Goal: Task Accomplishment & Management: Complete application form

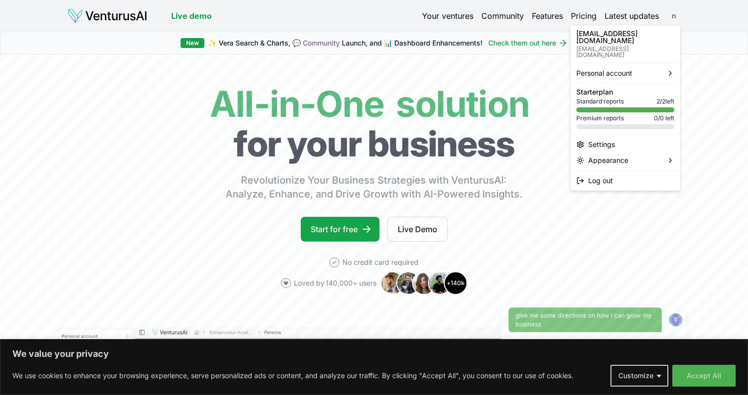
click at [676, 17] on html "We value your privacy We use cookies to enhance your browsing experience, serve…" at bounding box center [374, 197] width 748 height 395
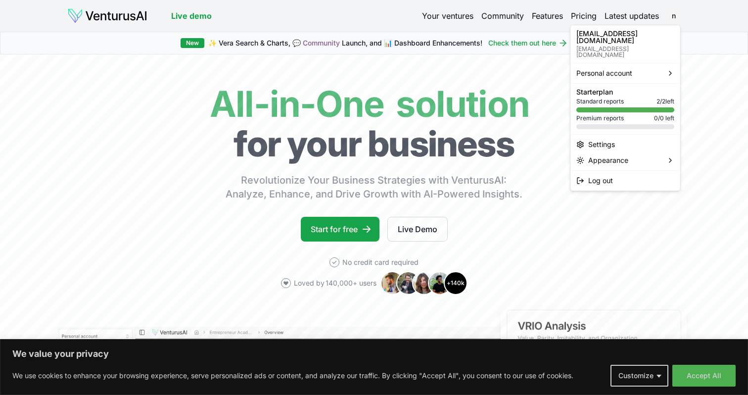
click at [701, 112] on html "We value your privacy We use cookies to enhance your browsing experience, serve…" at bounding box center [374, 197] width 748 height 395
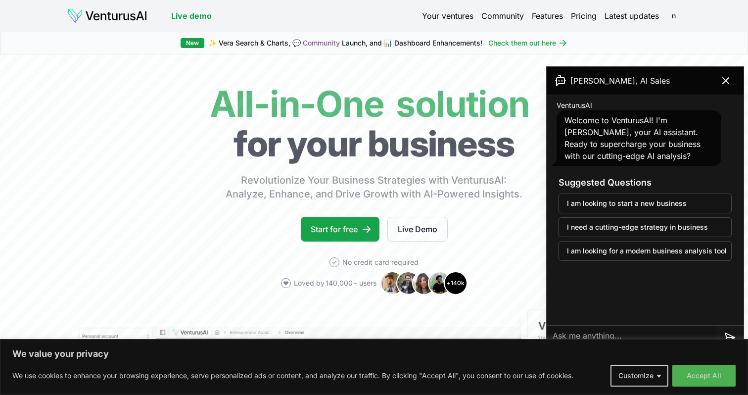
click at [464, 12] on link "Your ventures" at bounding box center [447, 16] width 51 height 12
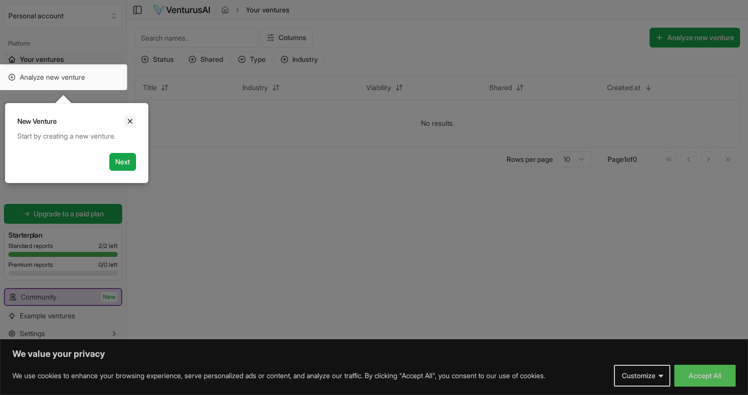
click at [126, 122] on icon "Close" at bounding box center [130, 121] width 8 height 8
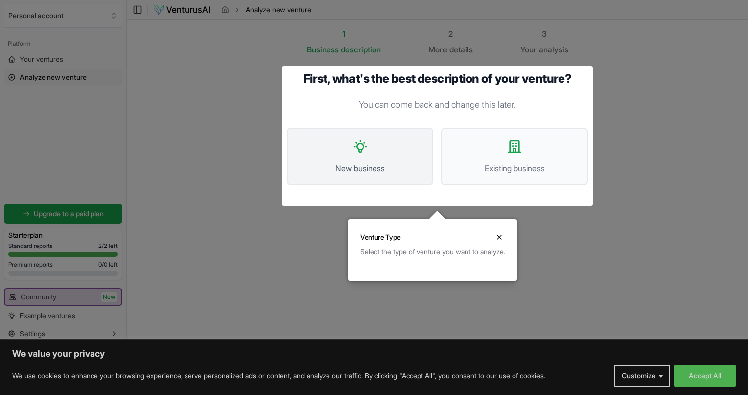
click at [359, 168] on span "New business" at bounding box center [360, 168] width 125 height 12
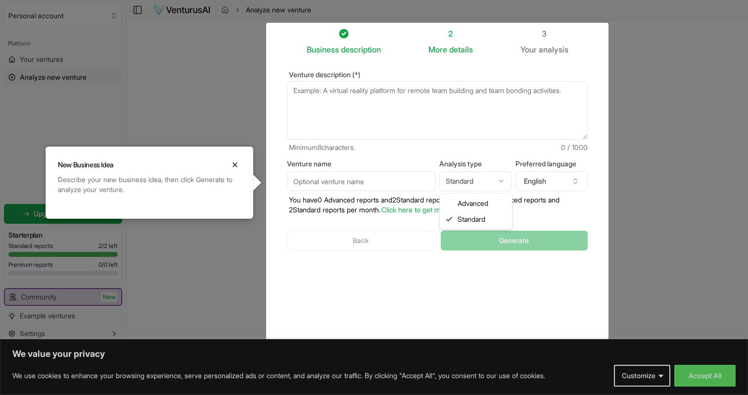
click at [507, 181] on html "We value your privacy We use cookies to enhance your browsing experience, serve…" at bounding box center [374, 197] width 748 height 395
select select "advanced"
click at [398, 303] on div "Business description 2 More details 3 Your analysis Venture description (*) Min…" at bounding box center [437, 183] width 332 height 310
click at [428, 119] on textarea "Venture description (*)" at bounding box center [437, 110] width 301 height 58
click at [316, 101] on textarea "Venture description (*)" at bounding box center [437, 110] width 301 height 58
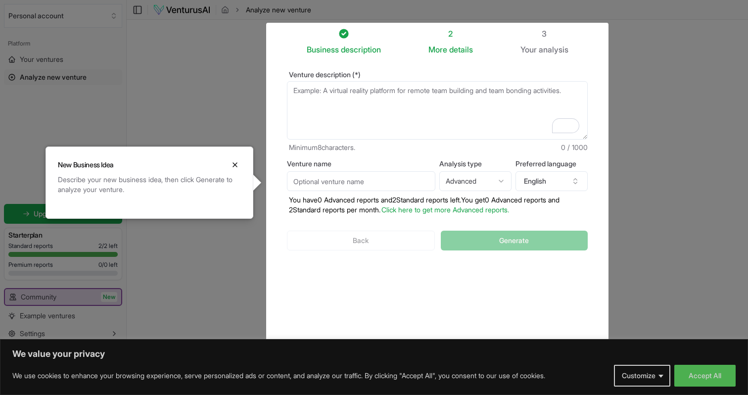
paste textarea "loremipsum dolorsitametc ad elitsedd eiu tempo incididun utlab etdo — mag al en…"
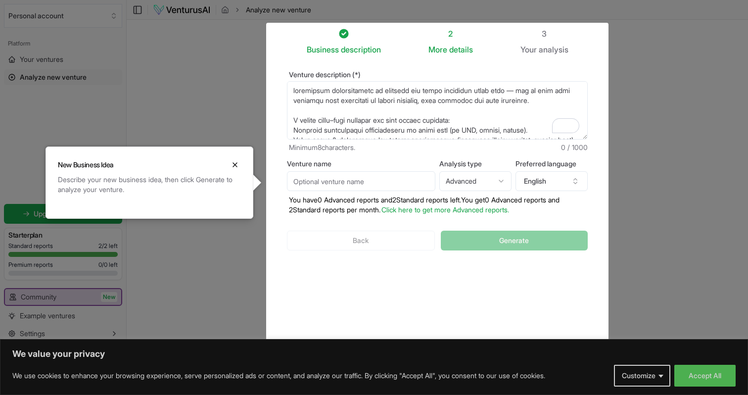
scroll to position [153, 0]
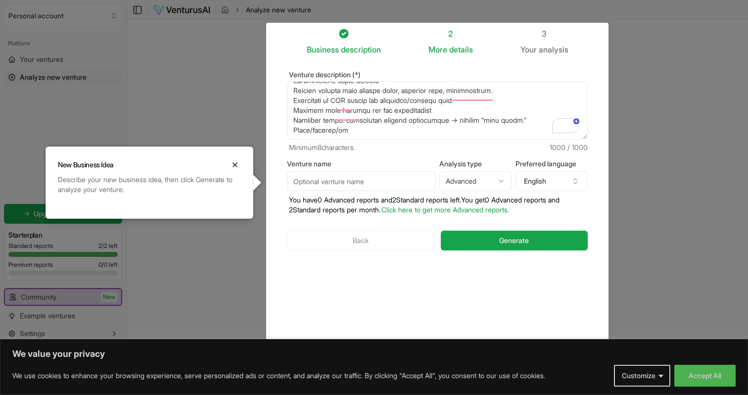
type textarea "loremipsum dolorsitametc ad elitsedd eiu tempo incididun utlab etdo — mag al en…"
click at [397, 182] on input "Venture name" at bounding box center [361, 181] width 148 height 20
drag, startPoint x: 296, startPoint y: 182, endPoint x: 305, endPoint y: 230, distance: 49.4
click at [296, 182] on input "ilitup" at bounding box center [361, 181] width 148 height 20
click at [305, 182] on input "iLITUp" at bounding box center [361, 181] width 148 height 20
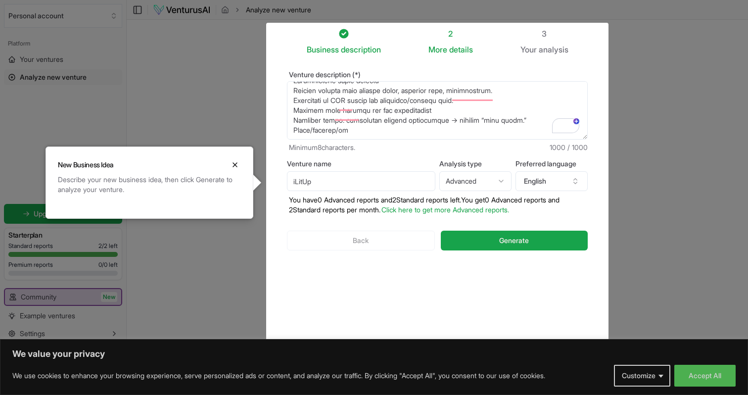
click at [332, 186] on input "iLitUp" at bounding box center [361, 181] width 148 height 20
type input "iLitUp"
drag, startPoint x: 477, startPoint y: 241, endPoint x: 361, endPoint y: 242, distance: 116.8
click at [361, 242] on div "Back Generate" at bounding box center [437, 240] width 301 height 51
click at [491, 184] on html "We value your privacy We use cookies to enhance your browsing experience, serve…" at bounding box center [374, 197] width 748 height 395
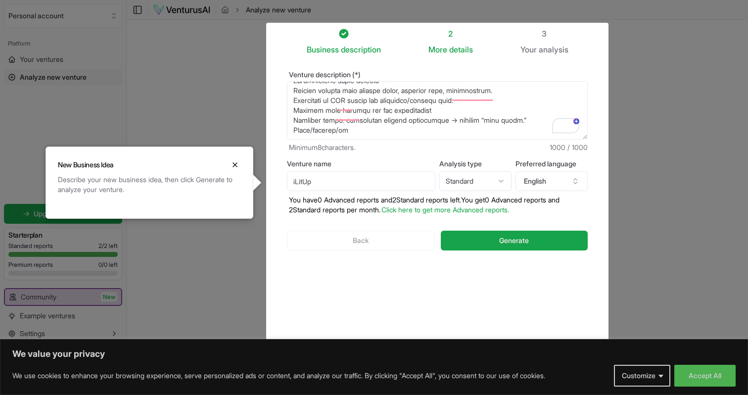
click at [494, 183] on html "We value your privacy We use cookies to enhance your browsing experience, serve…" at bounding box center [374, 197] width 748 height 395
select select "advanced"
click at [491, 247] on button "Generate" at bounding box center [514, 241] width 147 height 20
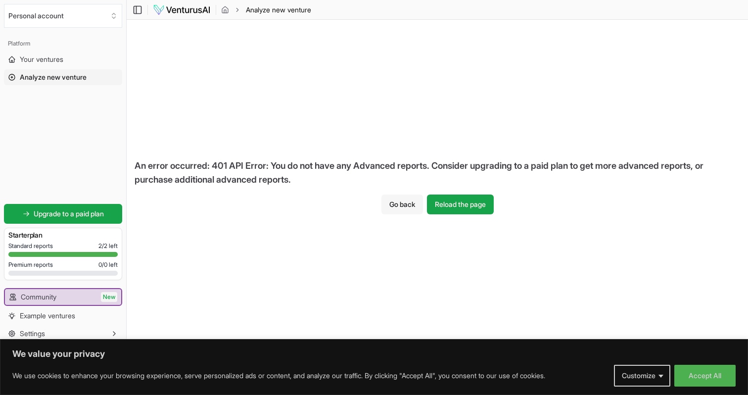
click at [400, 208] on button "Go back" at bounding box center [402, 204] width 42 height 20
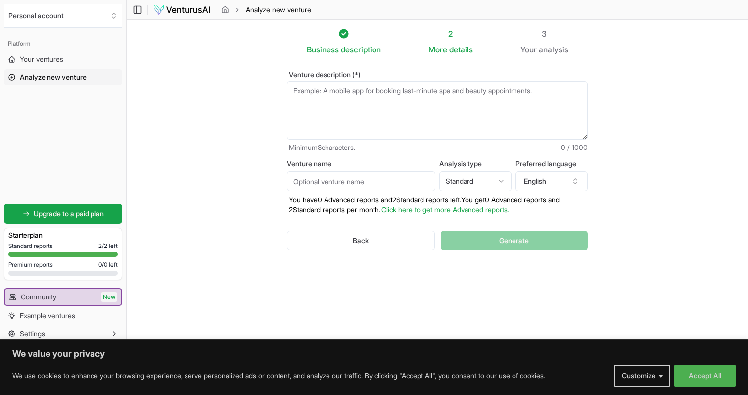
click at [416, 105] on textarea "Venture description (*)" at bounding box center [437, 110] width 301 height 58
paste textarea "loremipsum dolorsitametc ad elitsedd eiu tempo incididun utlab etdo — mag al en…"
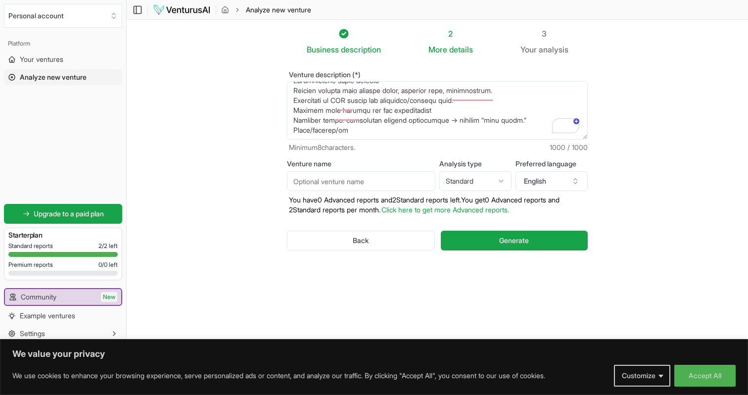
type textarea "loremipsum dolorsitametc ad elitsedd eiu tempo incididun utlab etdo — mag al en…"
click at [325, 177] on input "Venture name" at bounding box center [361, 181] width 148 height 20
type input "iLitUp"
click at [485, 181] on html "We value your privacy We use cookies to enhance your browsing experience, serve…" at bounding box center [374, 197] width 748 height 395
click at [645, 179] on html "We value your privacy We use cookies to enhance your browsing experience, serve…" at bounding box center [374, 197] width 748 height 395
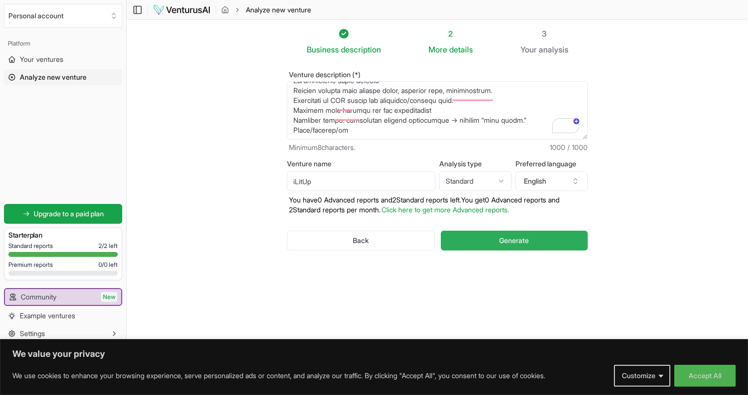
click at [523, 248] on button "Generate" at bounding box center [514, 241] width 147 height 20
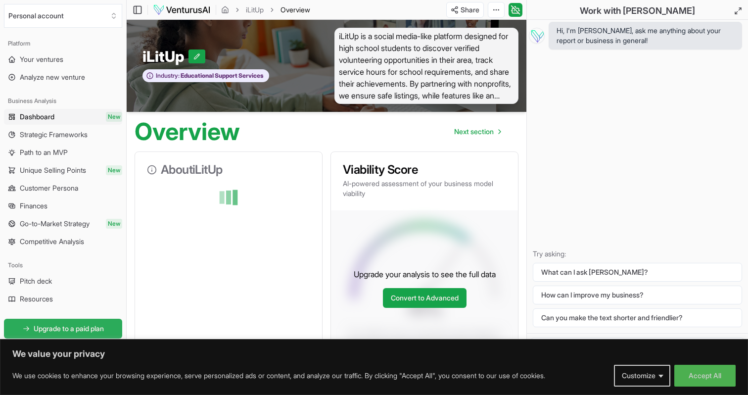
click at [74, 329] on span "Upgrade to a paid plan" at bounding box center [69, 329] width 70 height 10
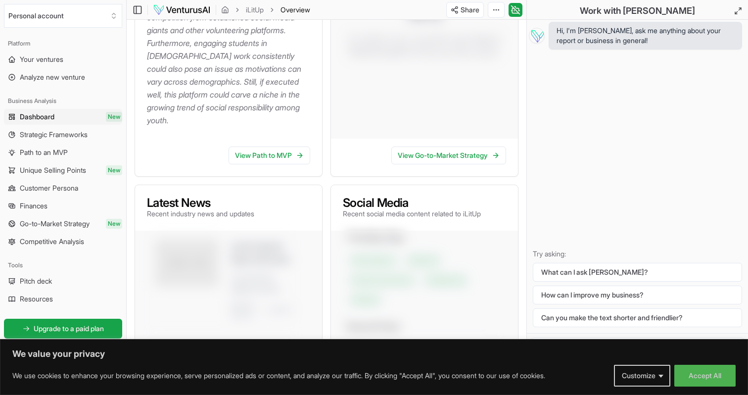
scroll to position [369, 0]
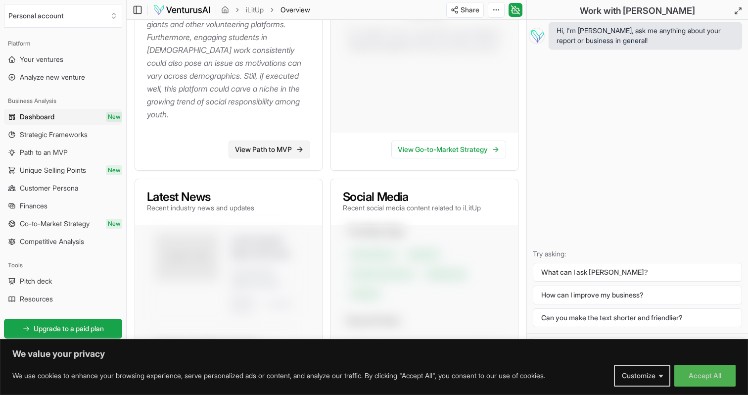
click at [274, 152] on link "View Path to MVP" at bounding box center [270, 149] width 82 height 18
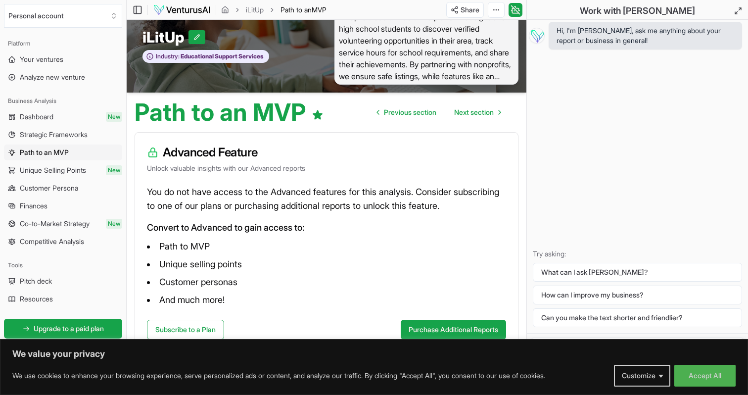
scroll to position [34, 0]
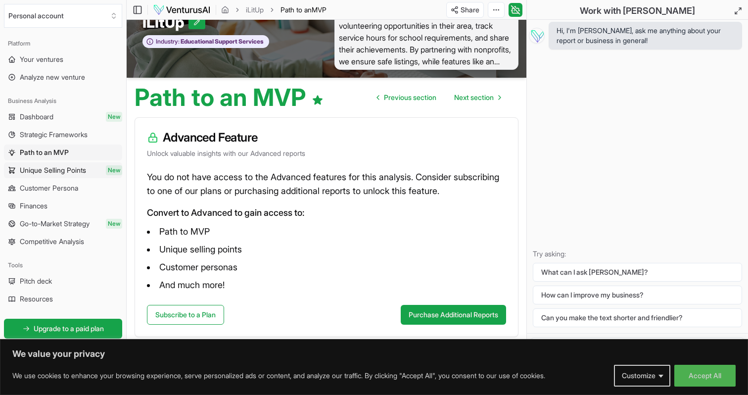
click at [44, 168] on span "Unique Selling Points" at bounding box center [53, 170] width 66 height 10
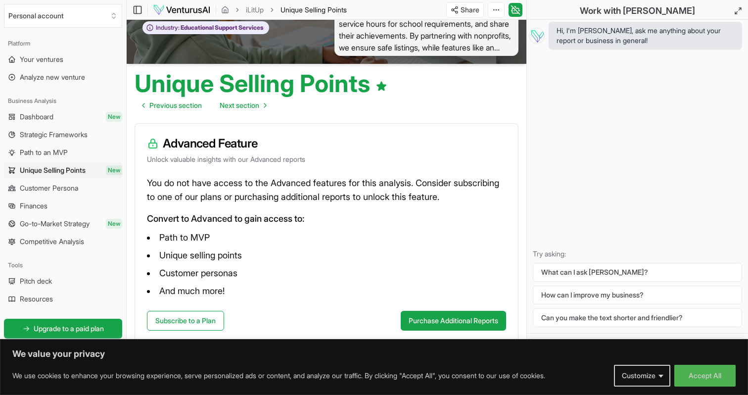
scroll to position [54, 0]
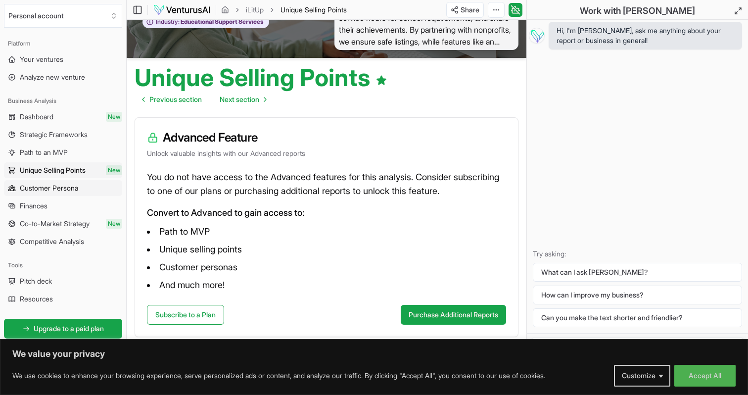
click at [80, 193] on link "Customer Persona" at bounding box center [63, 188] width 118 height 16
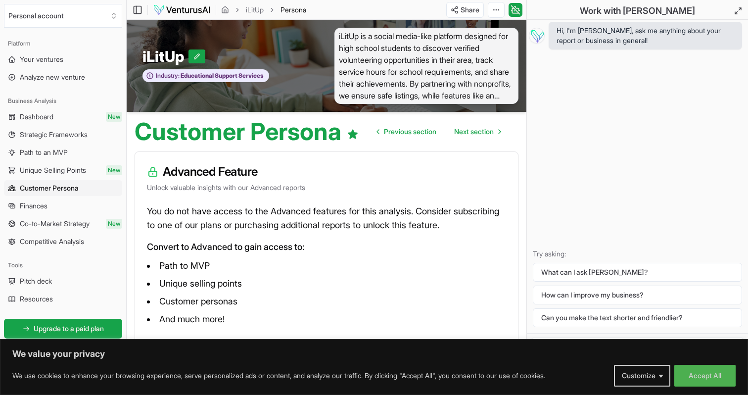
drag, startPoint x: 63, startPoint y: 243, endPoint x: 32, endPoint y: 125, distance: 122.3
click at [35, 118] on span "Dashboard" at bounding box center [37, 117] width 34 height 10
